Goal: Information Seeking & Learning: Learn about a topic

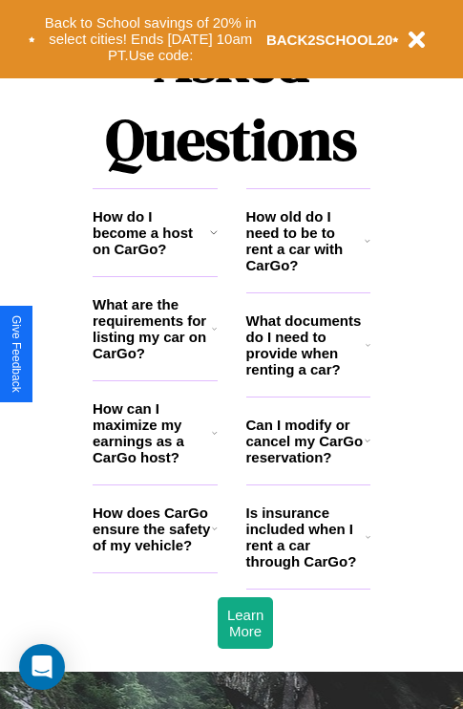
scroll to position [2314, 0]
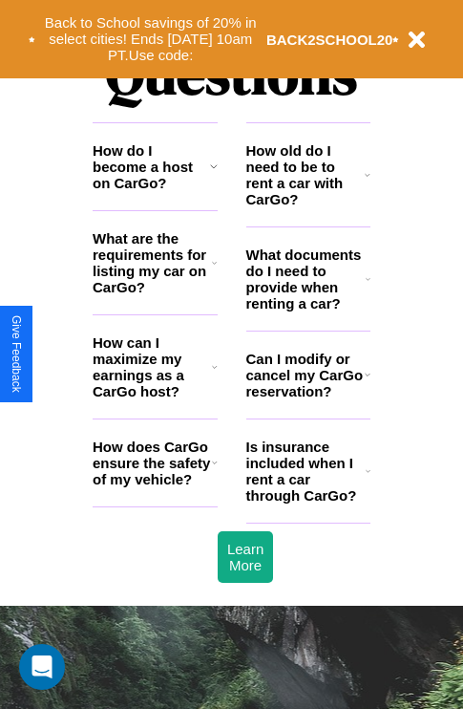
click at [308, 309] on h3 "What documents do I need to provide when renting a car?" at bounding box center [306, 278] width 120 height 65
click at [155, 293] on h3 "What are the requirements for listing my car on CarGo?" at bounding box center [152, 262] width 119 height 65
click at [155, 397] on h3 "How can I maximize my earnings as a CarGo host?" at bounding box center [152, 366] width 119 height 65
click at [368, 182] on icon at bounding box center [368, 174] width 6 height 15
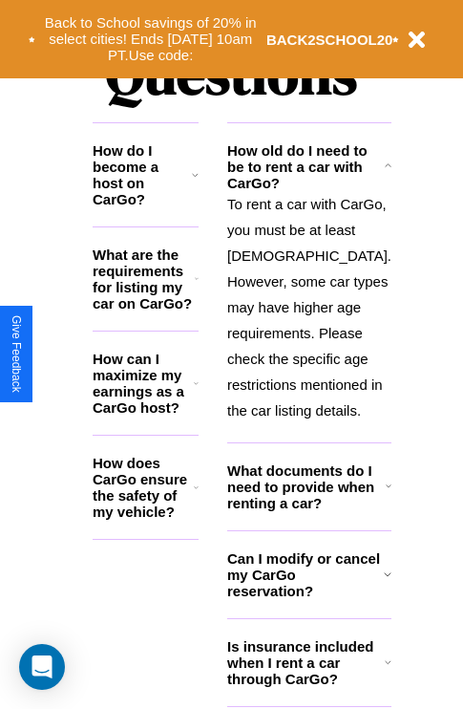
click at [155, 397] on h3 "How can I maximize my earnings as a CarGo host?" at bounding box center [143, 382] width 101 height 65
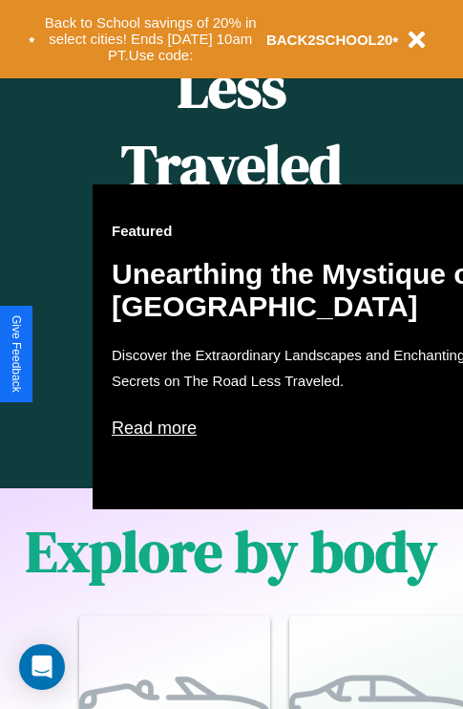
scroll to position [780, 0]
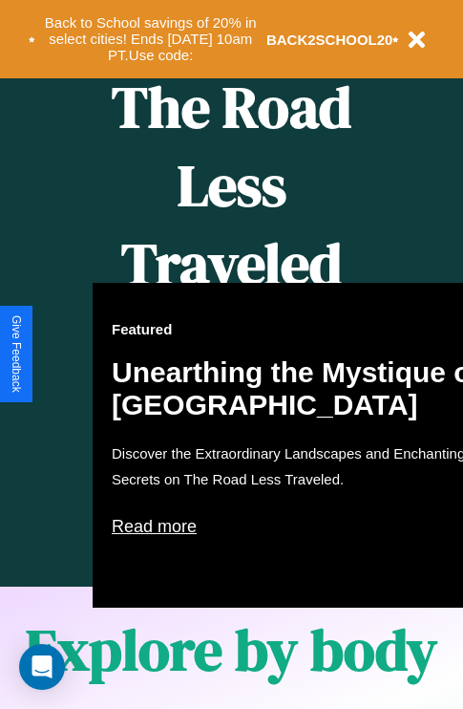
click at [231, 354] on div "Featured Unearthing the Mystique of [GEOGRAPHIC_DATA] Discover the Extraordinar…" at bounding box center [303, 445] width 420 height 325
